Goal: Task Accomplishment & Management: Use online tool/utility

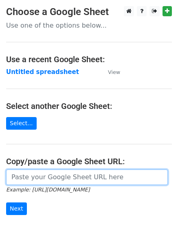
click at [50, 175] on input "url" at bounding box center [86, 176] width 161 height 15
paste input "https://docs.google.com/spreadsheets/d/13xQFaECkIn6r6YMnAUwcN4vQ7f4BNx54jlQOd3m…"
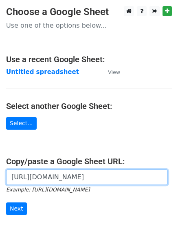
scroll to position [41, 0]
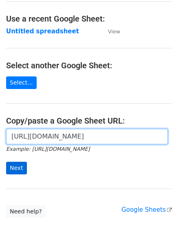
type input "https://docs.google.com/spreadsheets/d/13xQFaECkIn6r6YMnAUwcN4vQ7f4BNx54jlQOd3m…"
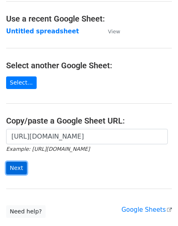
scroll to position [0, 0]
click at [24, 172] on input "Next" at bounding box center [16, 168] width 21 height 13
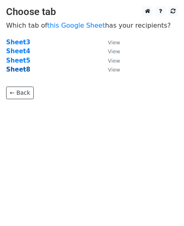
click at [24, 68] on strong "Sheet8" at bounding box center [18, 69] width 24 height 7
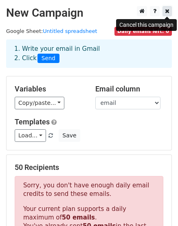
click at [168, 11] on icon at bounding box center [167, 11] width 4 height 6
